Goal: Transaction & Acquisition: Download file/media

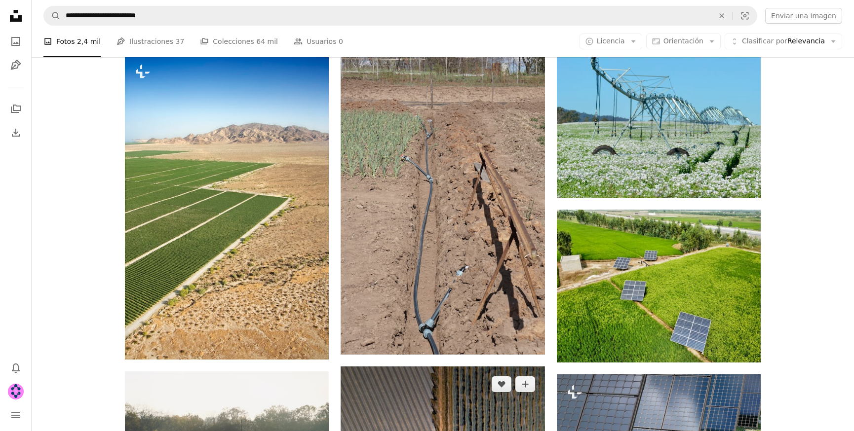
scroll to position [1185, 0]
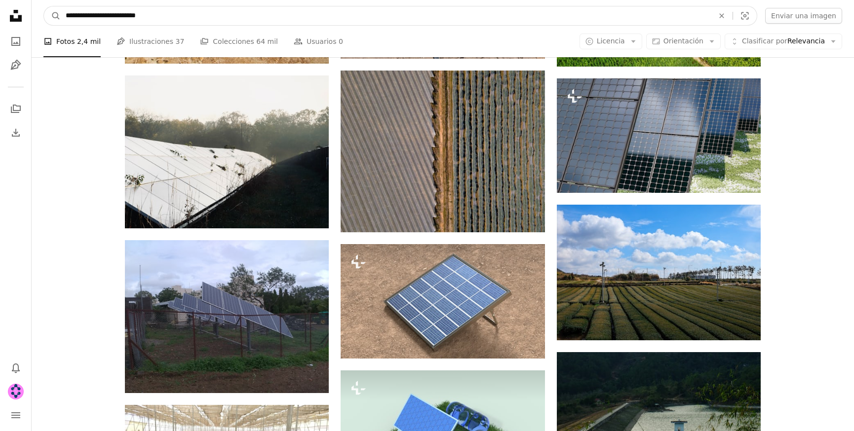
click at [98, 13] on input "**********" at bounding box center [386, 15] width 650 height 19
click at [107, 17] on input "**********" at bounding box center [386, 15] width 650 height 19
drag, startPoint x: 109, startPoint y: 17, endPoint x: -56, endPoint y: 18, distance: 164.8
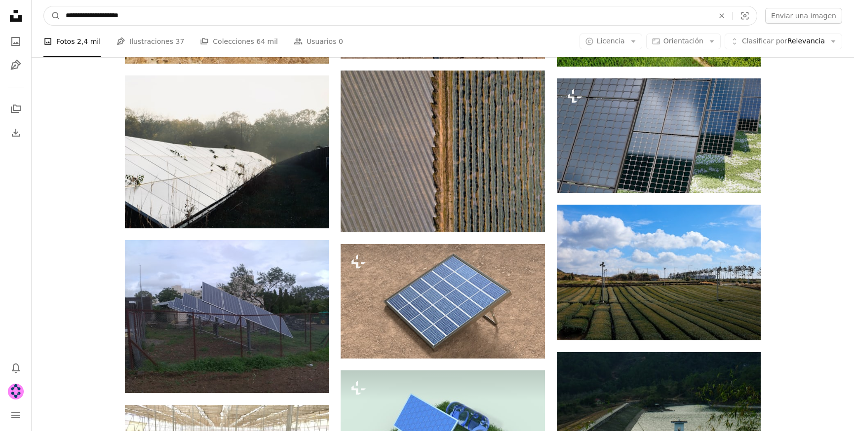
type input "**********"
click button "A magnifying glass" at bounding box center [52, 15] width 17 height 19
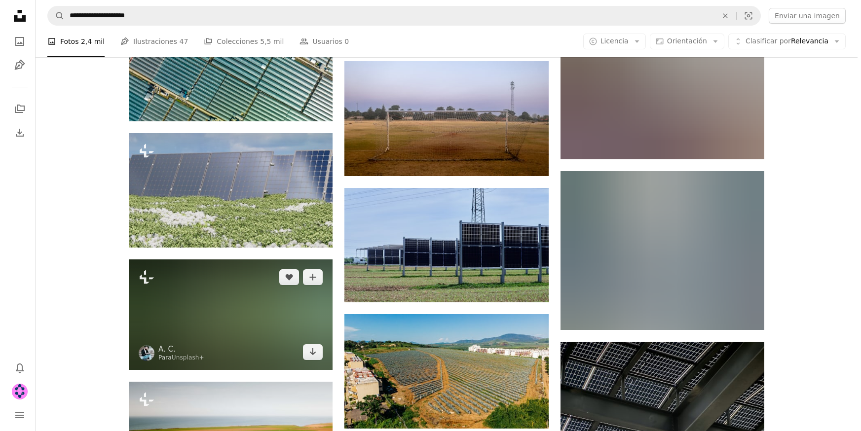
scroll to position [1628, 0]
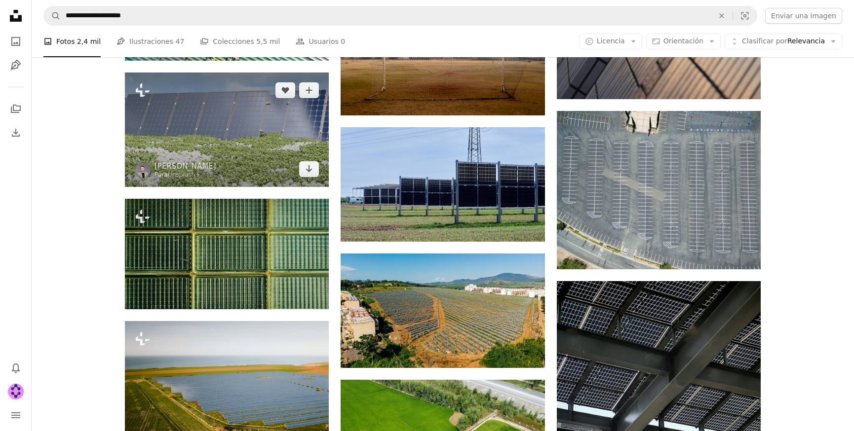
click at [250, 153] on img at bounding box center [227, 130] width 204 height 114
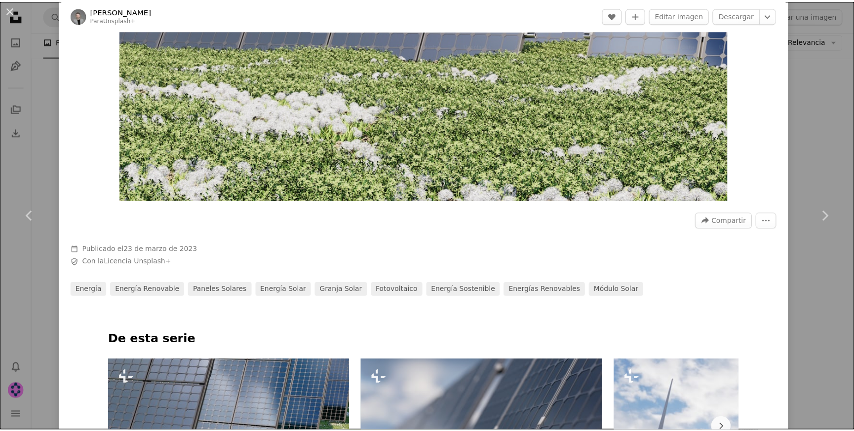
scroll to position [197, 0]
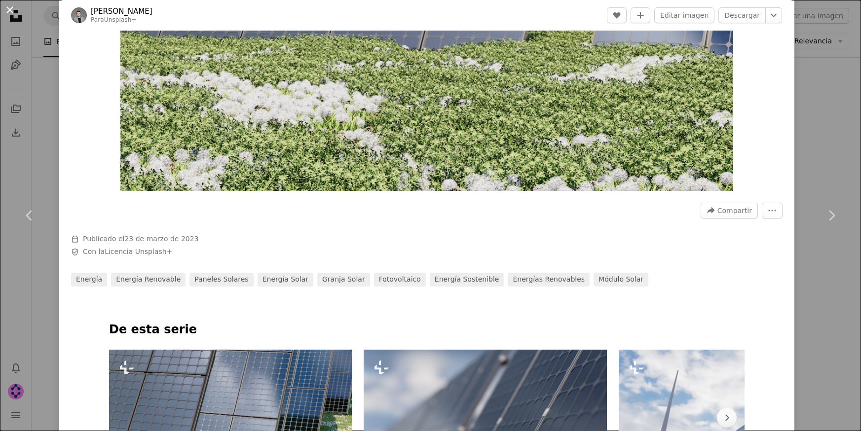
click at [10, 4] on button "An X shape" at bounding box center [10, 10] width 12 height 12
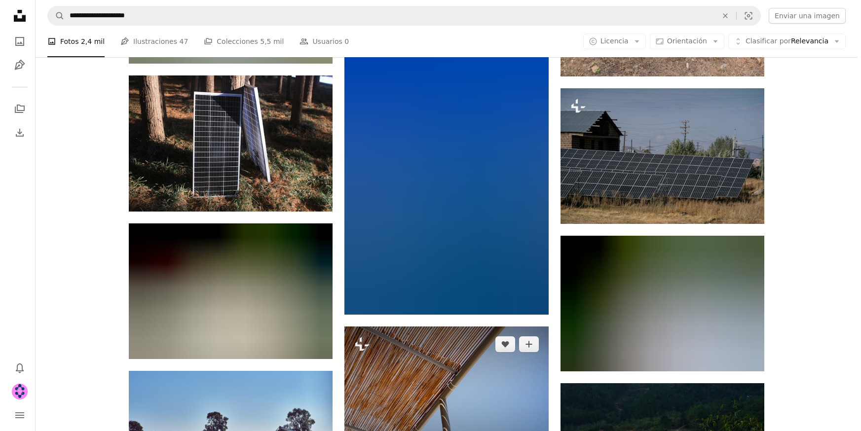
scroll to position [2960, 0]
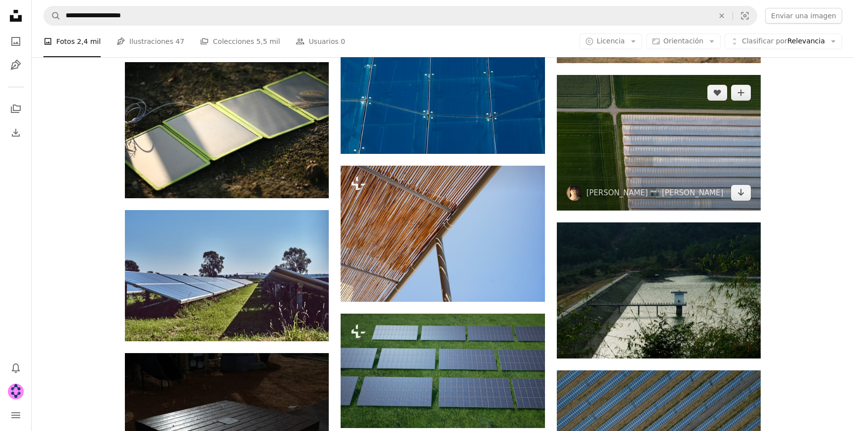
click at [678, 172] on img at bounding box center [659, 143] width 204 height 136
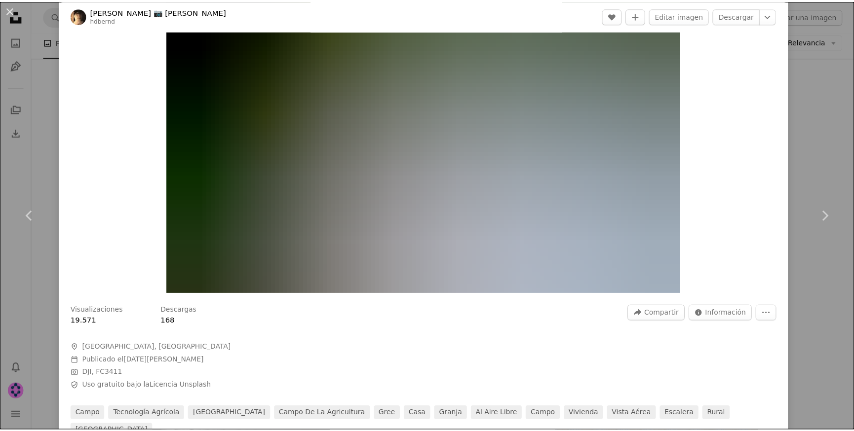
scroll to position [197, 0]
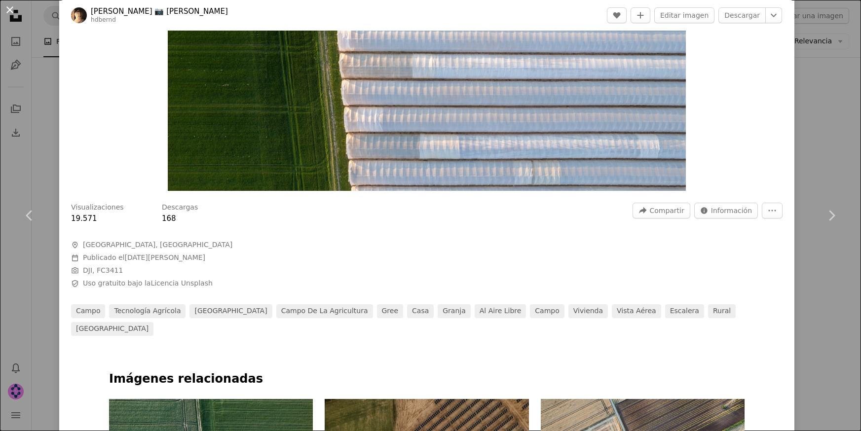
click at [14, 9] on button "An X shape" at bounding box center [10, 10] width 12 height 12
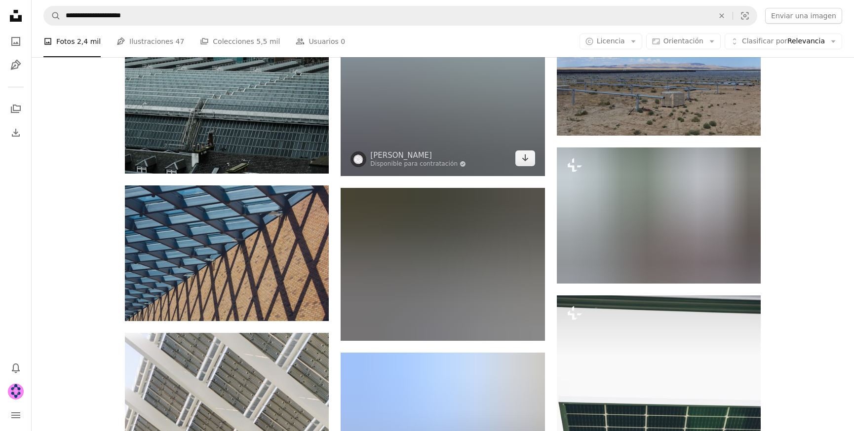
scroll to position [4144, 0]
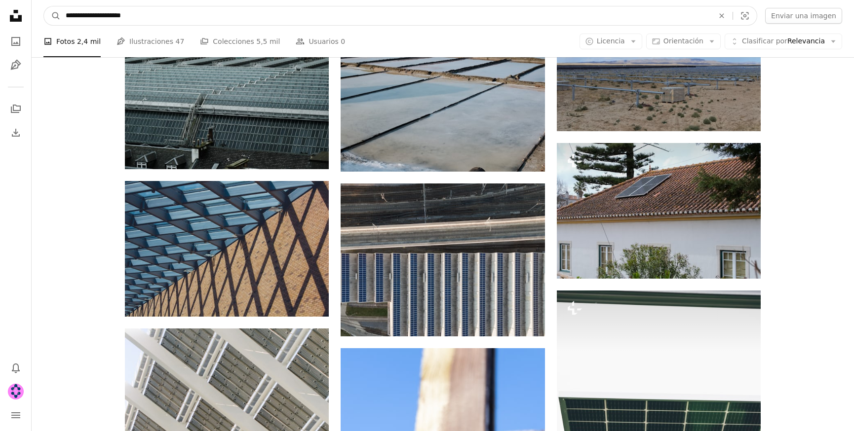
drag, startPoint x: 88, startPoint y: 15, endPoint x: 13, endPoint y: 4, distance: 75.2
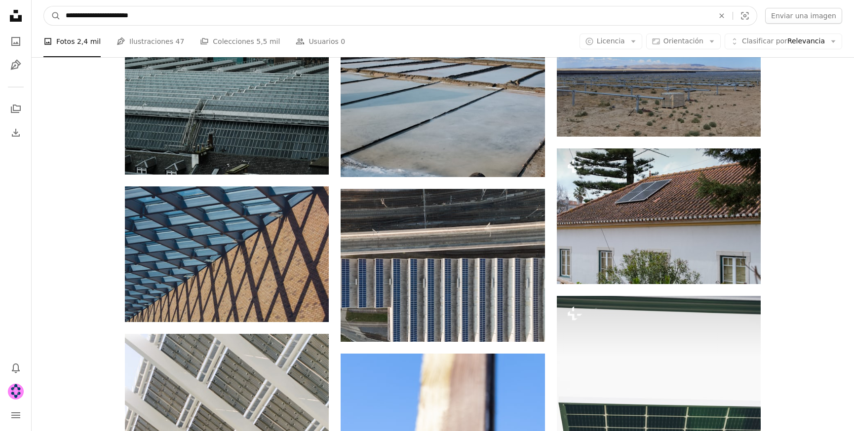
type input "**********"
click button "A magnifying glass" at bounding box center [52, 15] width 17 height 19
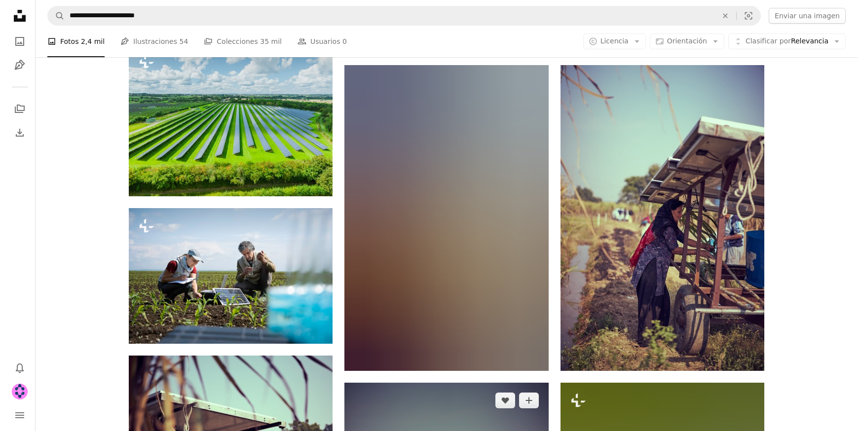
scroll to position [444, 0]
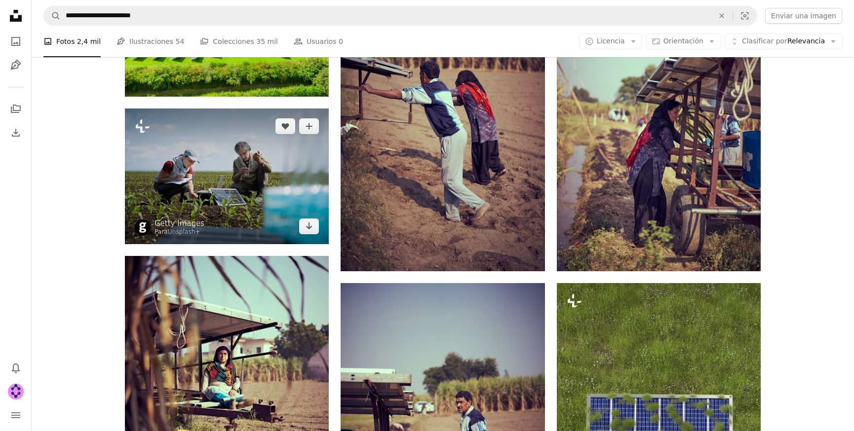
click at [241, 195] on img at bounding box center [227, 177] width 204 height 136
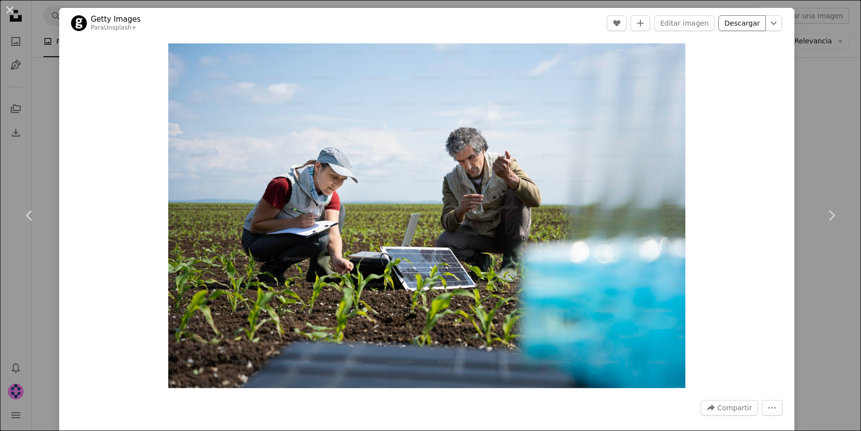
click at [736, 26] on link "Descargar" at bounding box center [741, 23] width 47 height 16
